Goal: Information Seeking & Learning: Learn about a topic

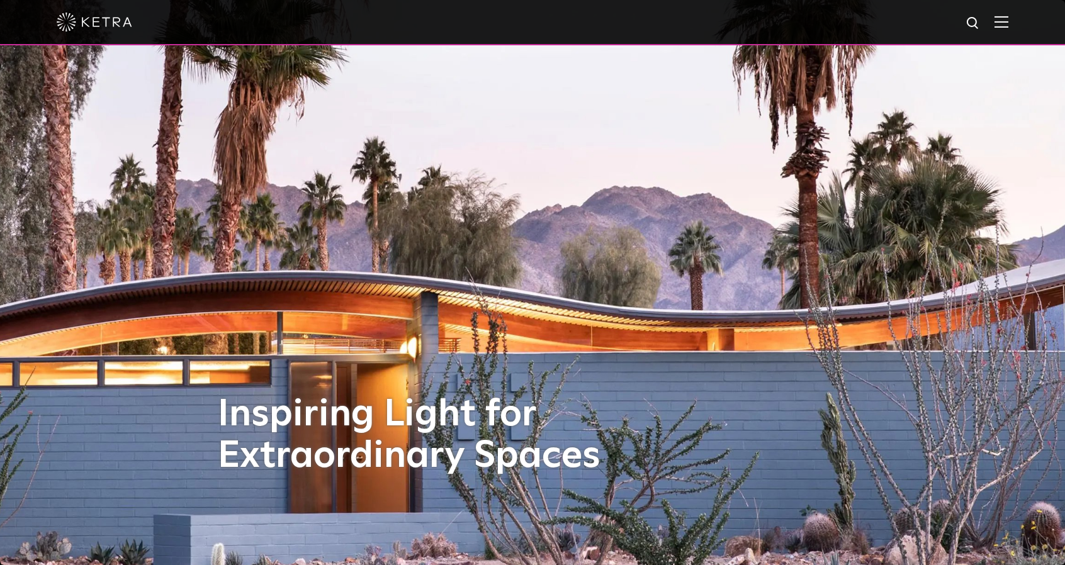
drag, startPoint x: 992, startPoint y: 37, endPoint x: 1011, endPoint y: 27, distance: 22.0
click at [1002, 31] on div at bounding box center [532, 22] width 951 height 44
click at [1008, 25] on img at bounding box center [1001, 22] width 14 height 12
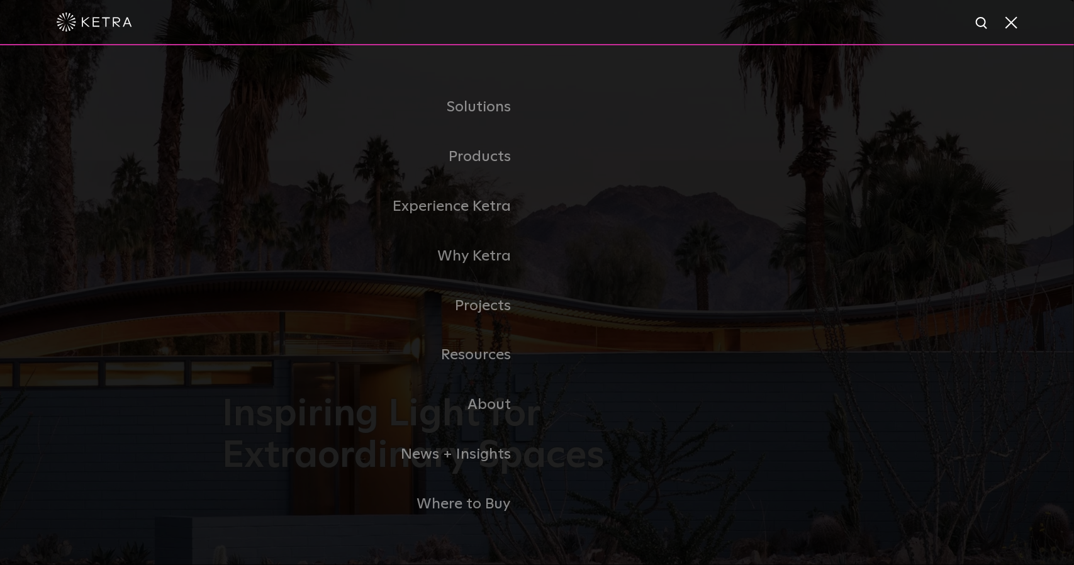
click at [0, 0] on link "Commercial Products" at bounding box center [0, 0] width 0 height 0
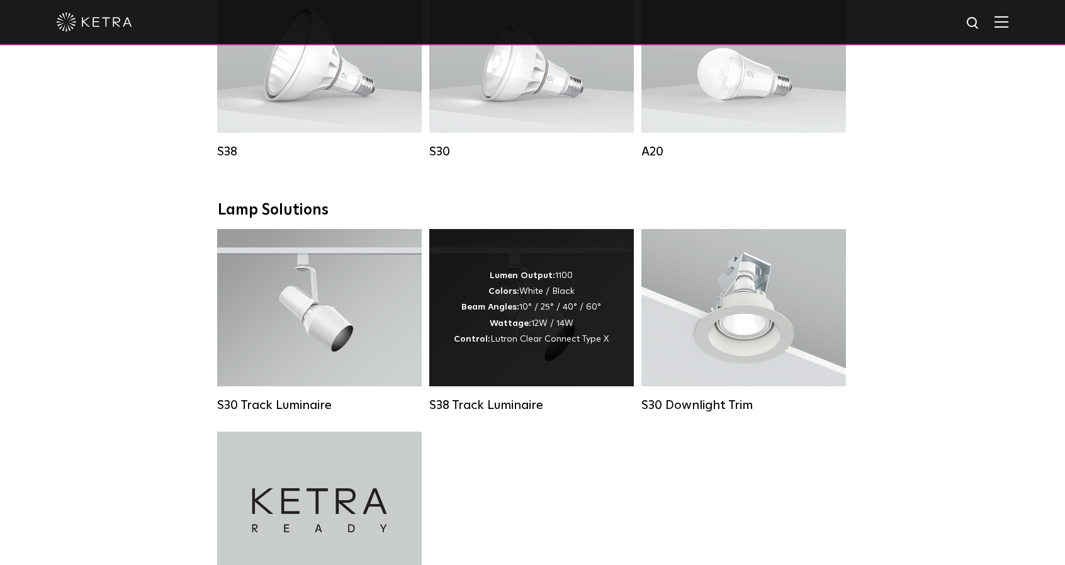
scroll to position [1007, 0]
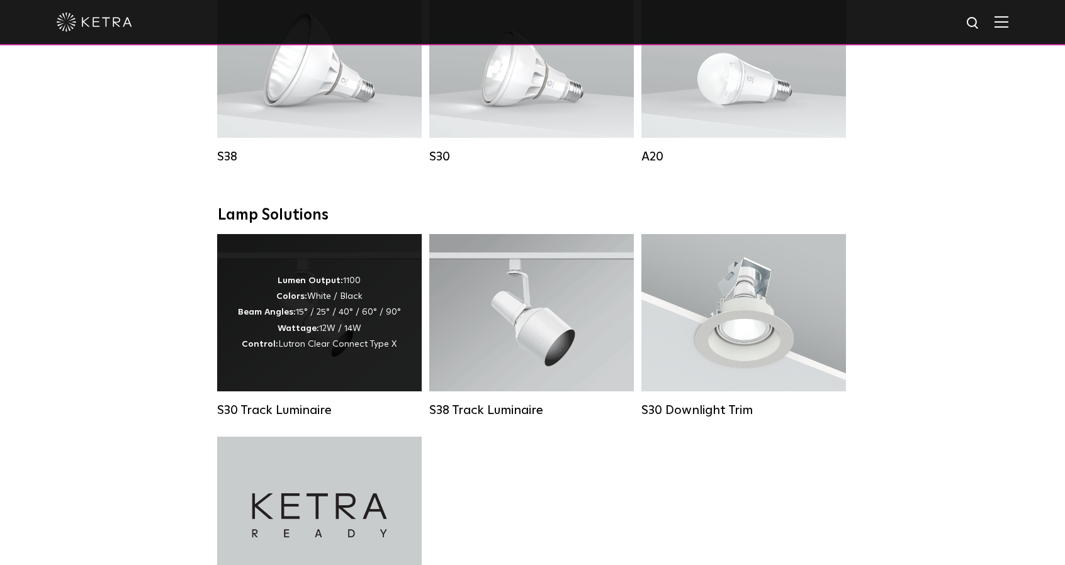
click at [272, 317] on strong "Beam Angles:" at bounding box center [267, 312] width 58 height 9
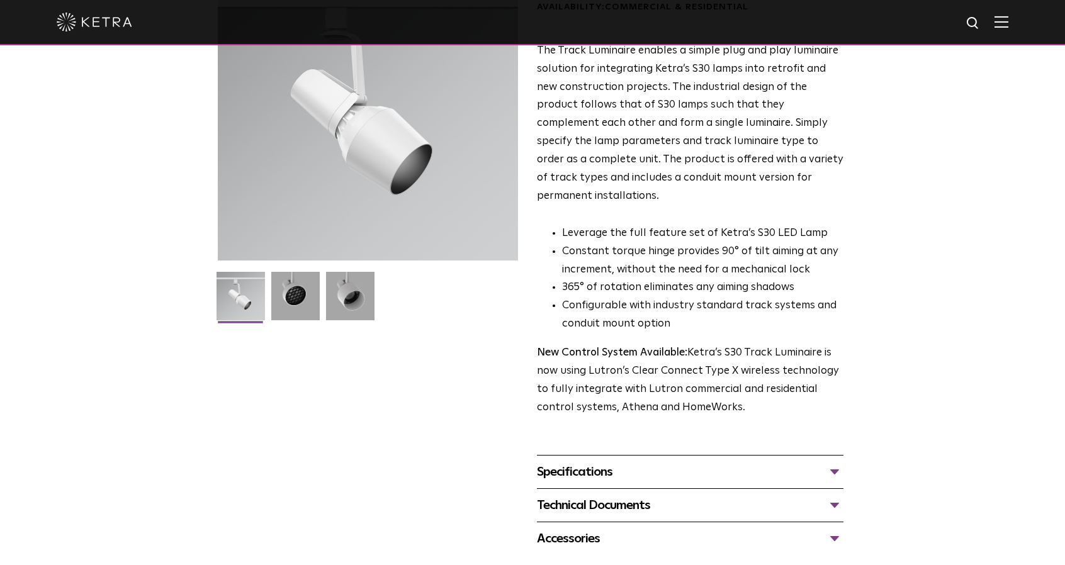
scroll to position [378, 0]
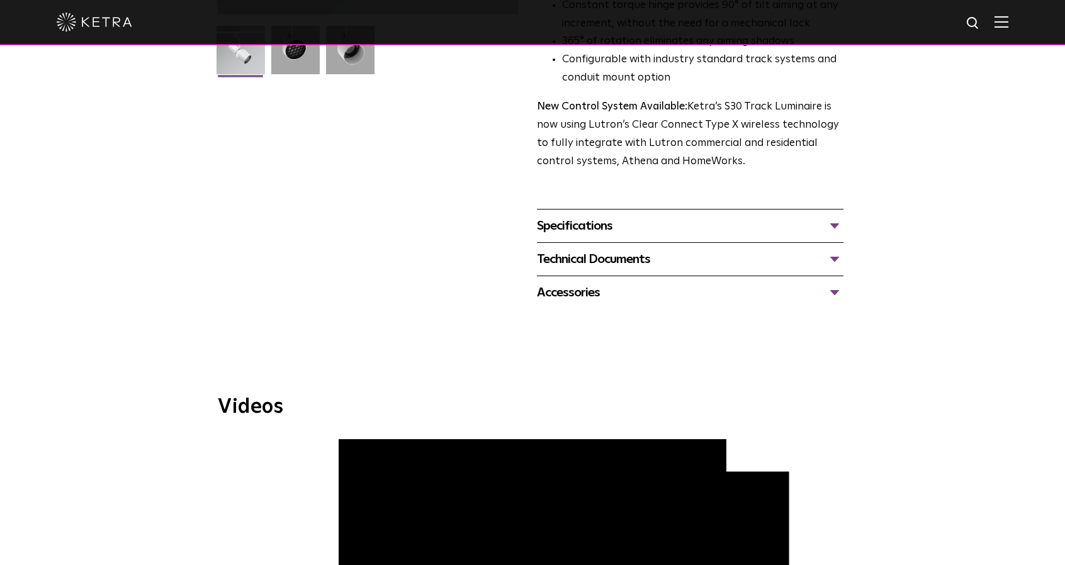
click at [571, 216] on div "Specifications" at bounding box center [690, 226] width 306 height 20
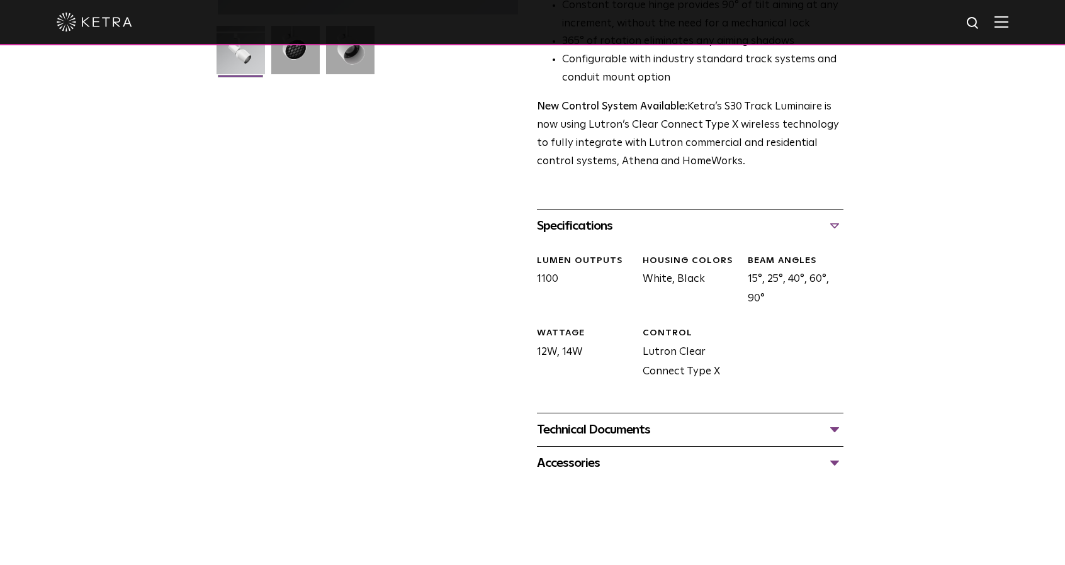
click at [571, 216] on div "Specifications" at bounding box center [690, 226] width 306 height 20
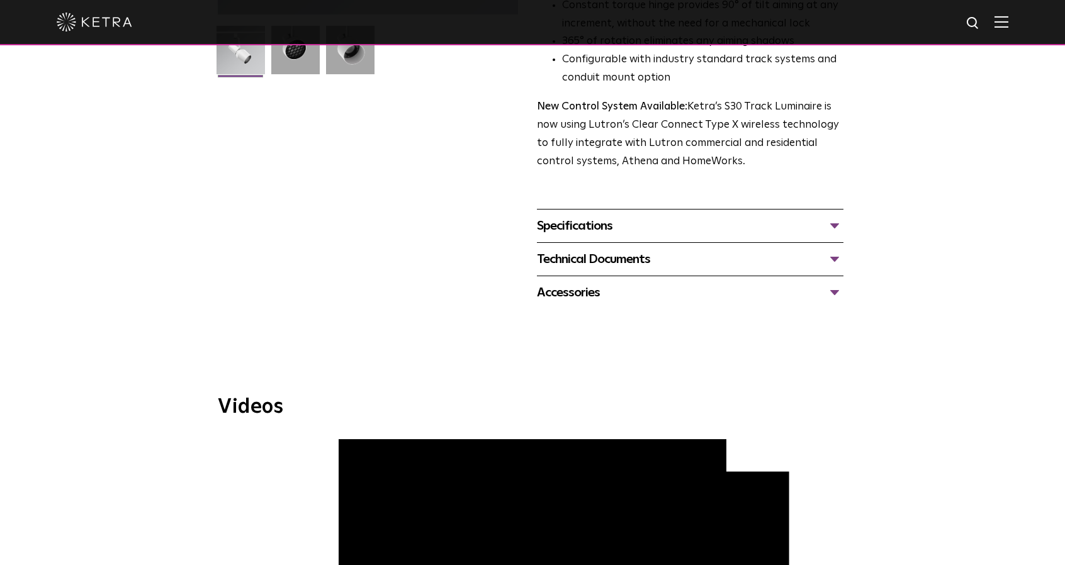
click at [584, 249] on div "Technical Documents" at bounding box center [690, 259] width 306 height 20
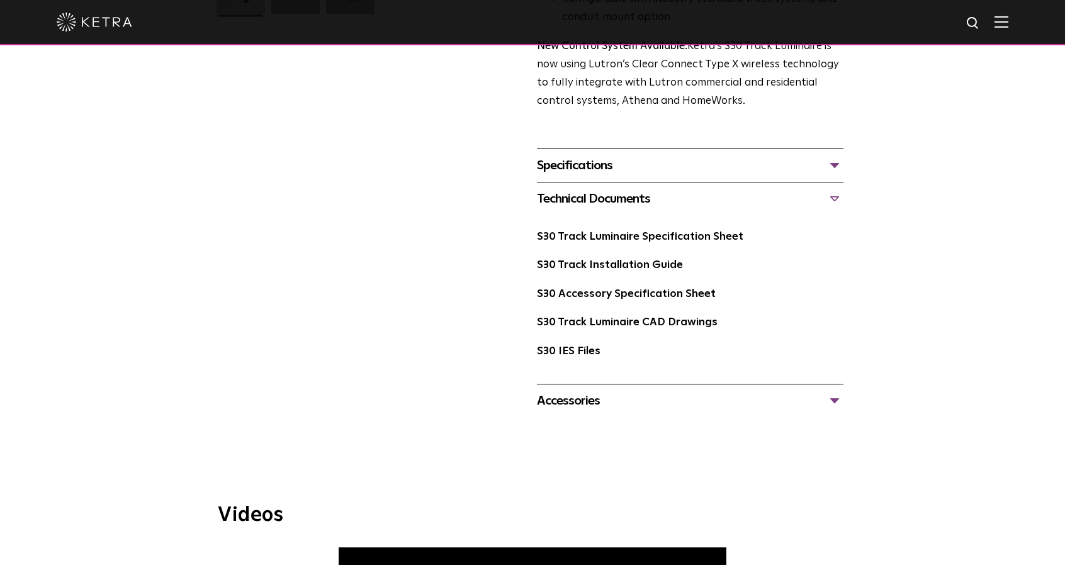
scroll to position [503, 0]
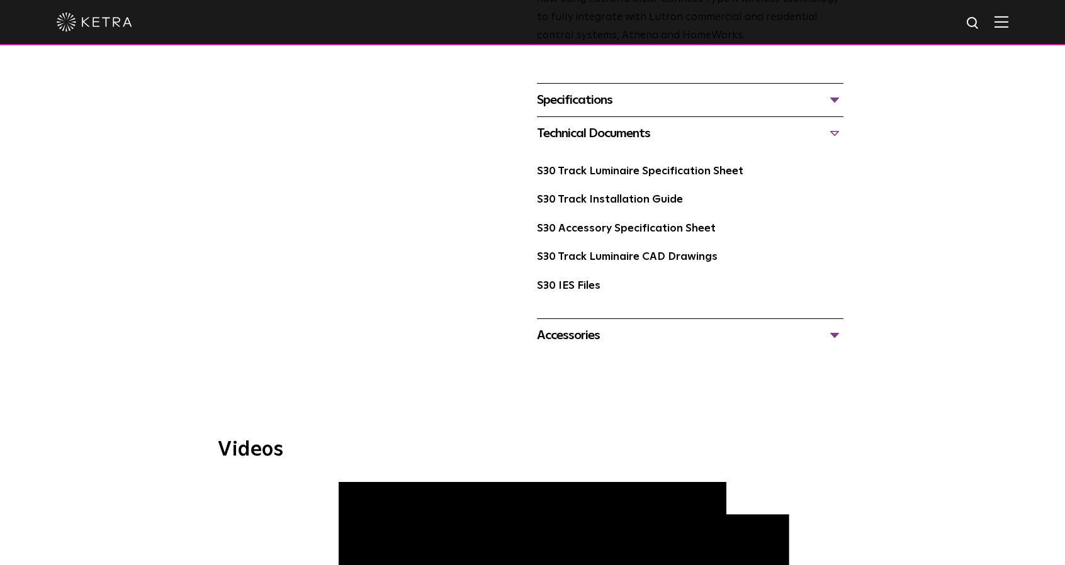
click at [578, 325] on div "Accessories" at bounding box center [690, 335] width 306 height 20
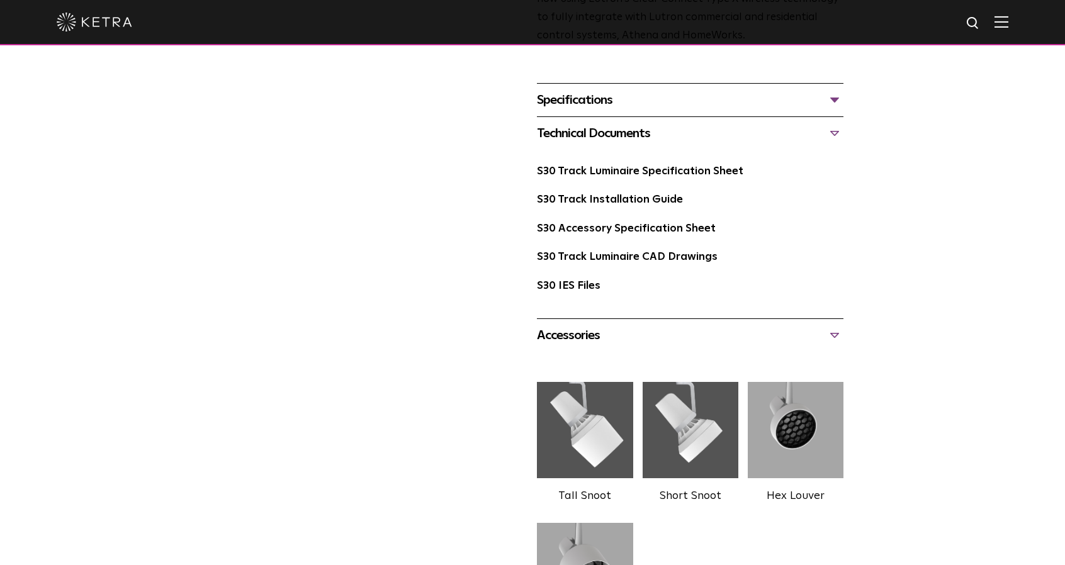
click at [575, 325] on div "Accessories" at bounding box center [690, 335] width 306 height 20
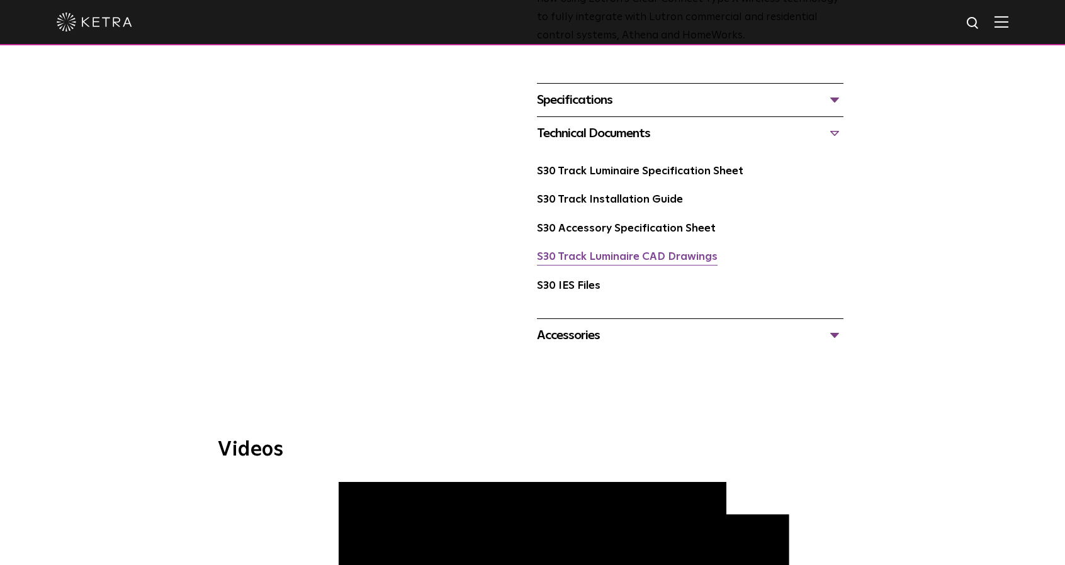
click at [617, 252] on link "S30 Track Luminaire CAD Drawings" at bounding box center [627, 257] width 181 height 11
